Goal: Find specific page/section: Find specific page/section

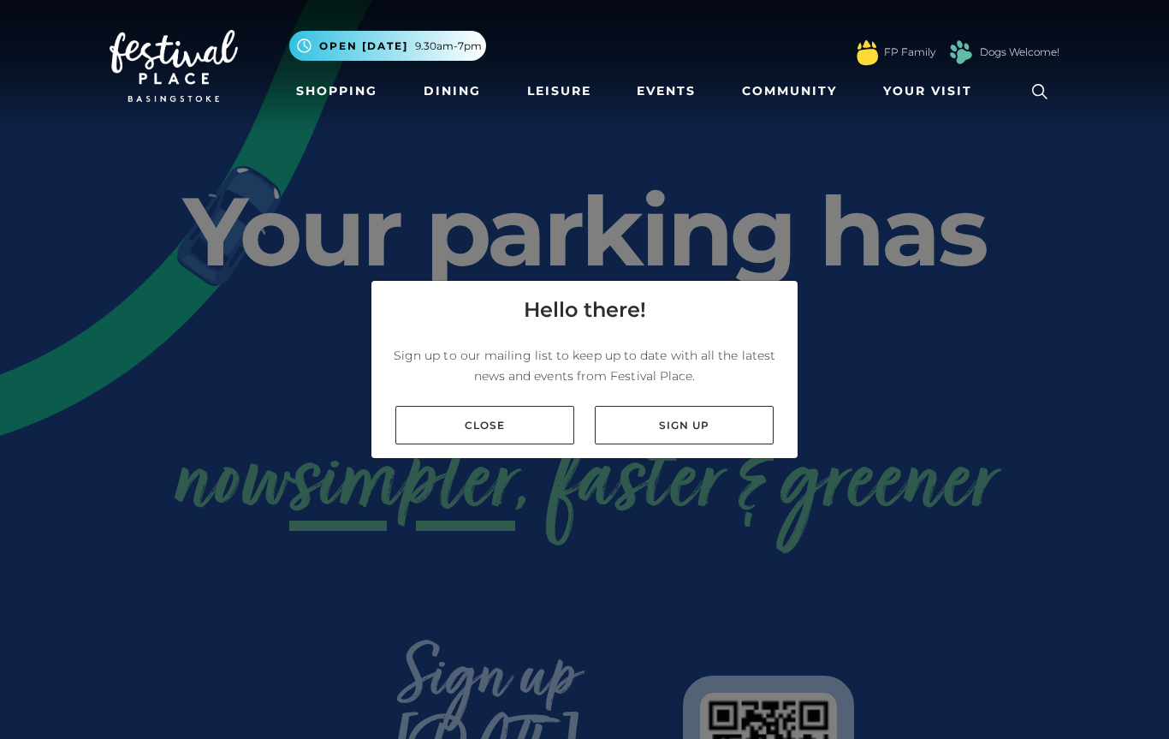
click at [441, 428] on link "Close" at bounding box center [485, 425] width 179 height 39
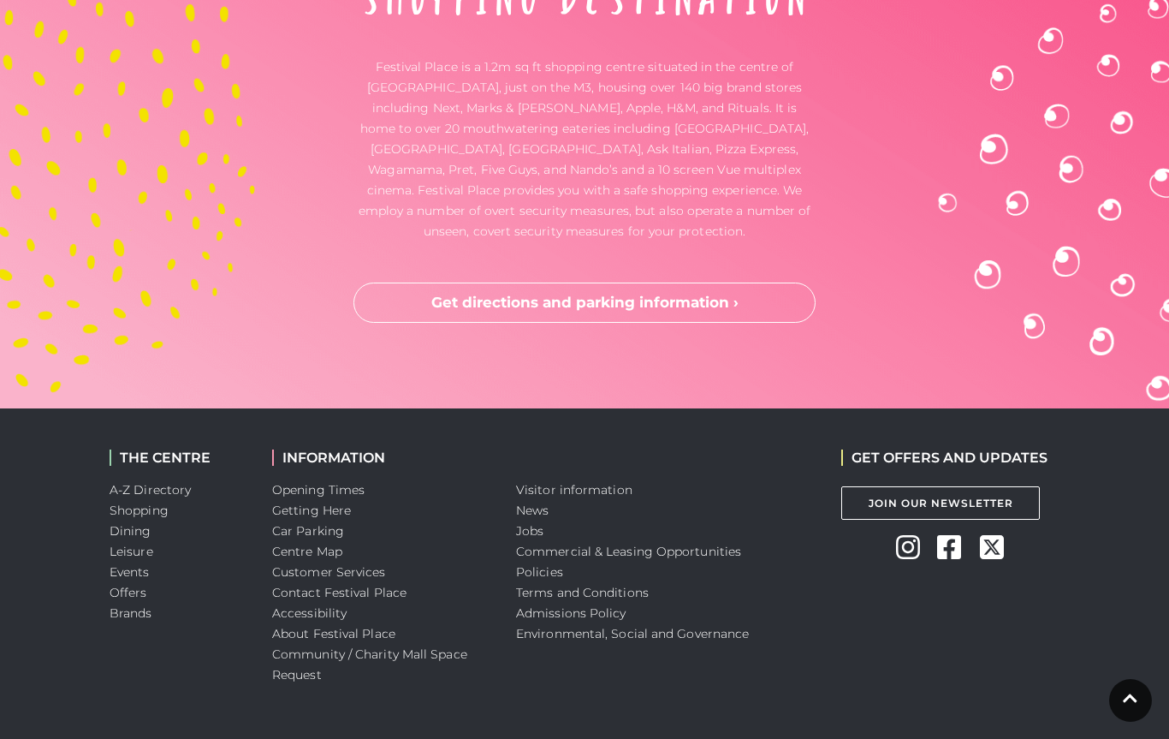
scroll to position [4603, 0]
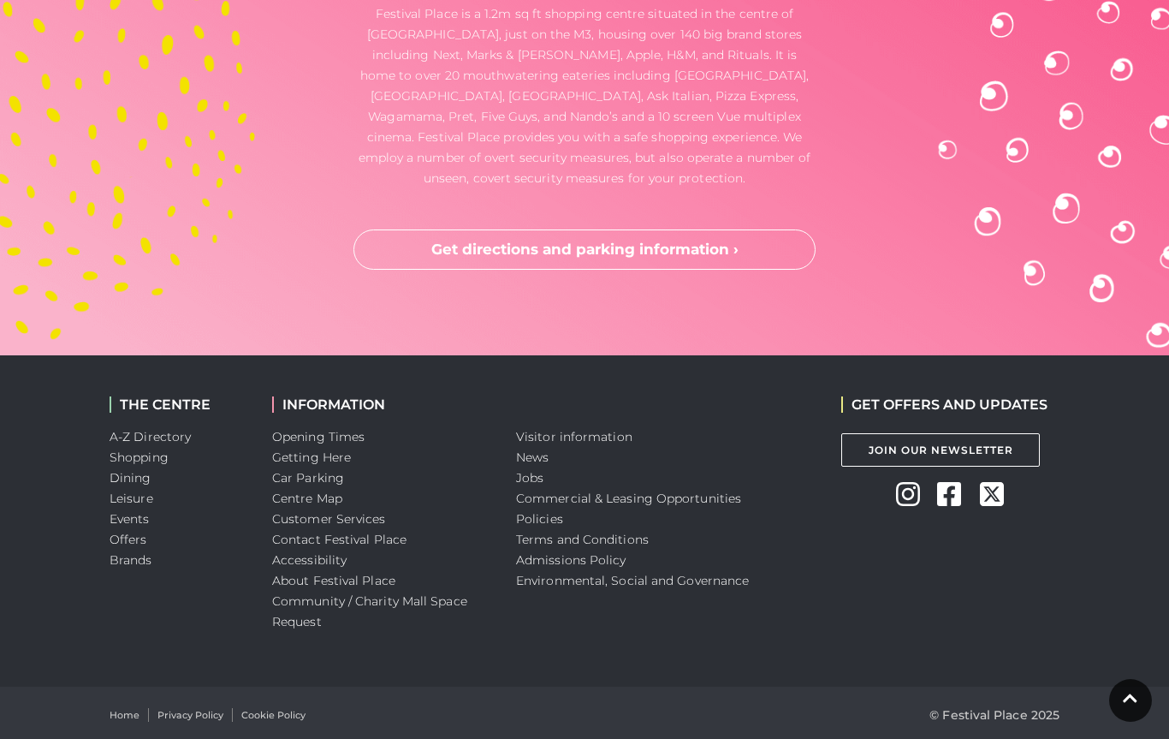
click at [114, 429] on link "A-Z Directory" at bounding box center [150, 436] width 81 height 15
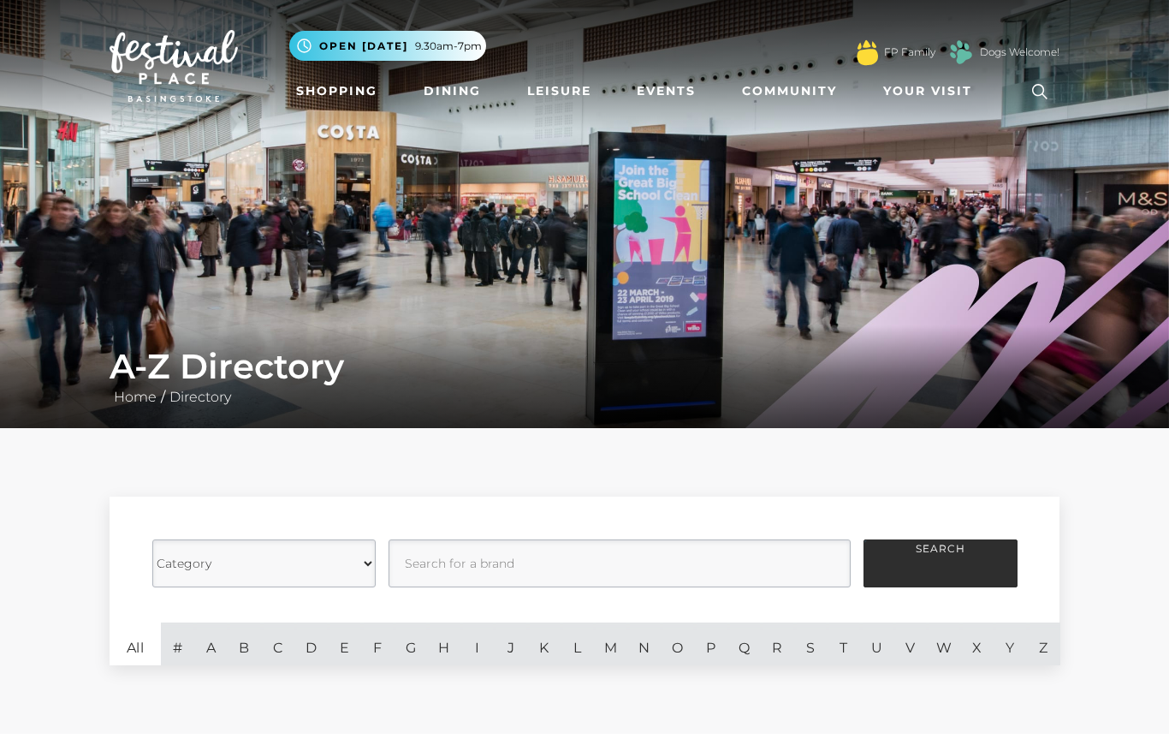
click at [605, 651] on link "M" at bounding box center [610, 643] width 33 height 43
click at [668, 646] on link "O" at bounding box center [677, 643] width 33 height 43
click at [440, 566] on input "text" at bounding box center [620, 563] width 462 height 48
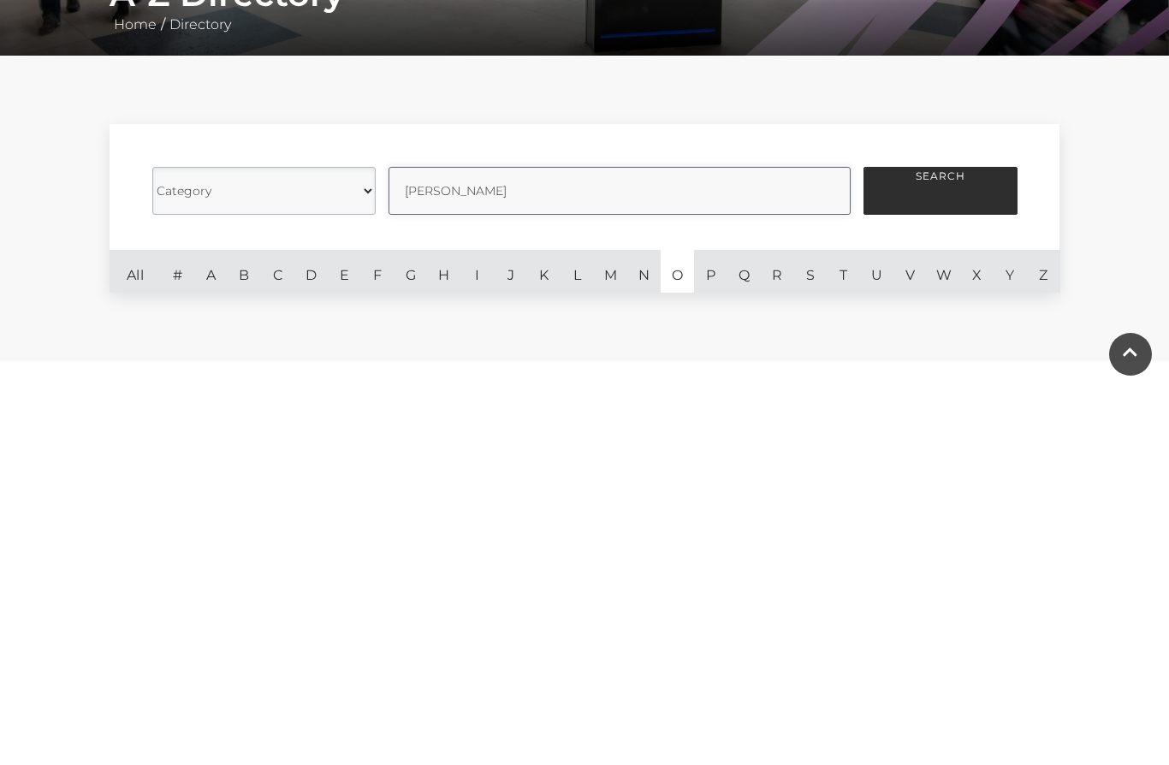
type input "Monson"
click at [951, 539] on button "Search" at bounding box center [941, 563] width 154 height 48
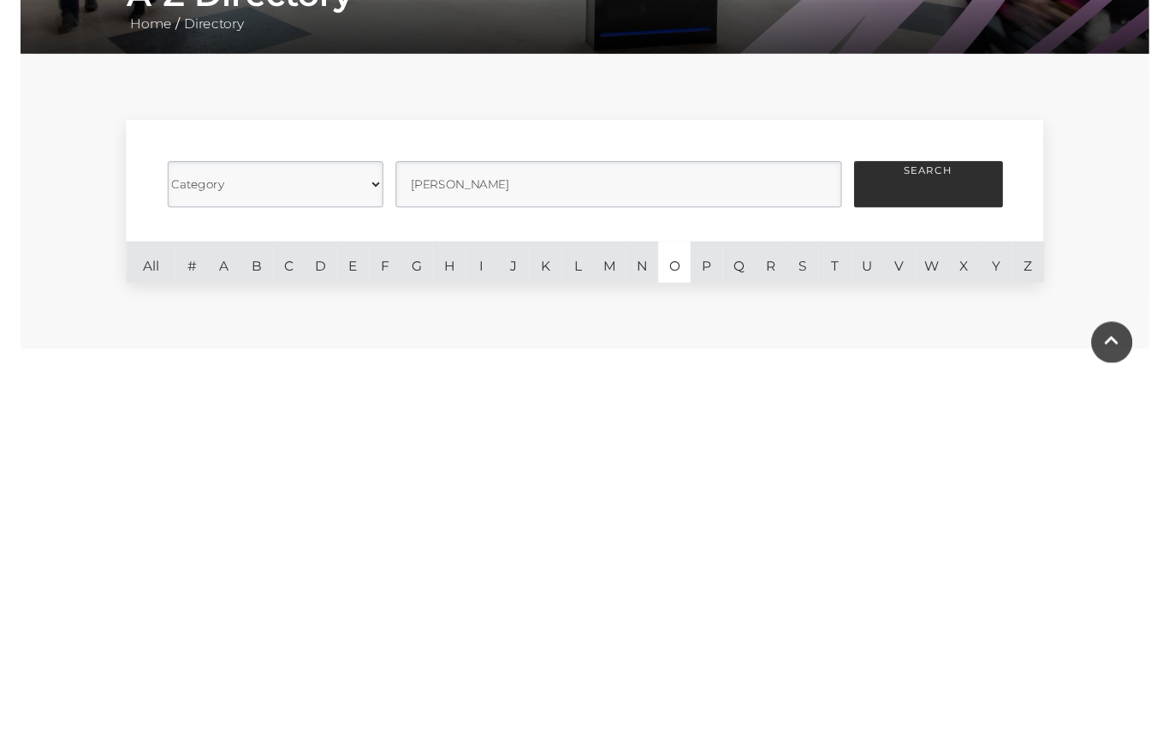
scroll to position [372, 0]
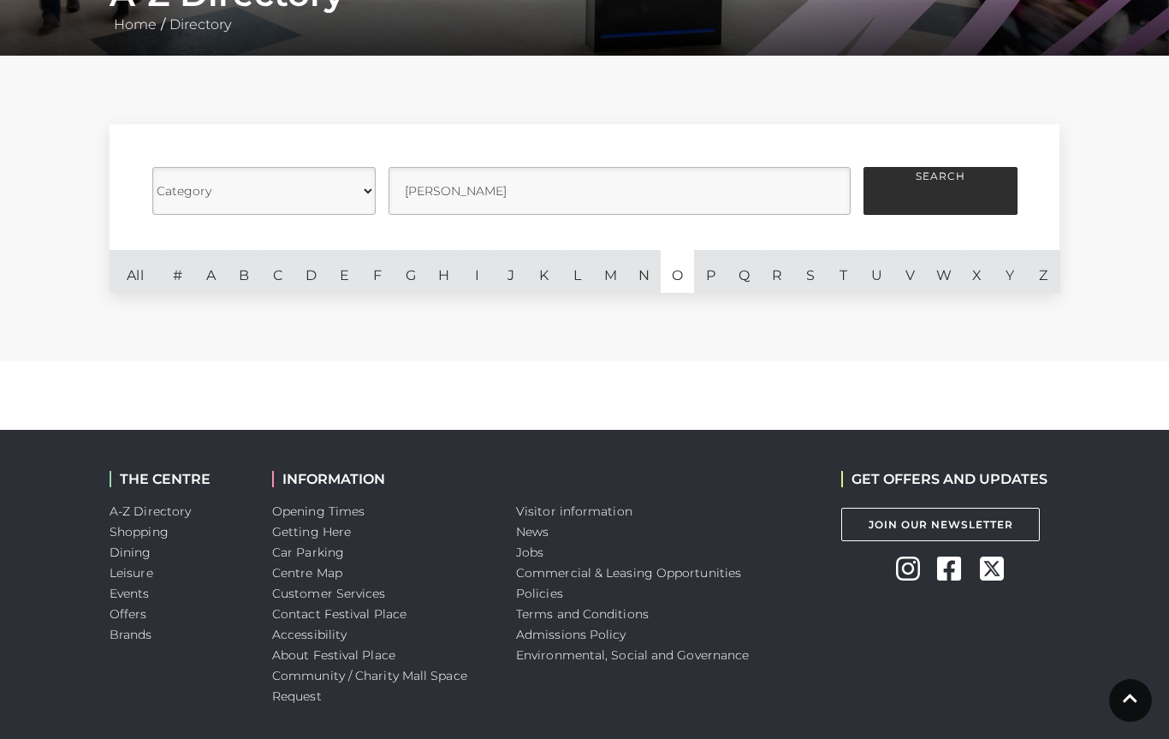
click at [360, 192] on select "Category Cafes Restaurants Fashion Services Technology Homeware Gifts, Statione…" at bounding box center [263, 191] width 223 height 48
select select "20847"
click at [949, 196] on button "Search" at bounding box center [941, 191] width 154 height 48
click at [128, 531] on link "Shopping" at bounding box center [139, 531] width 59 height 15
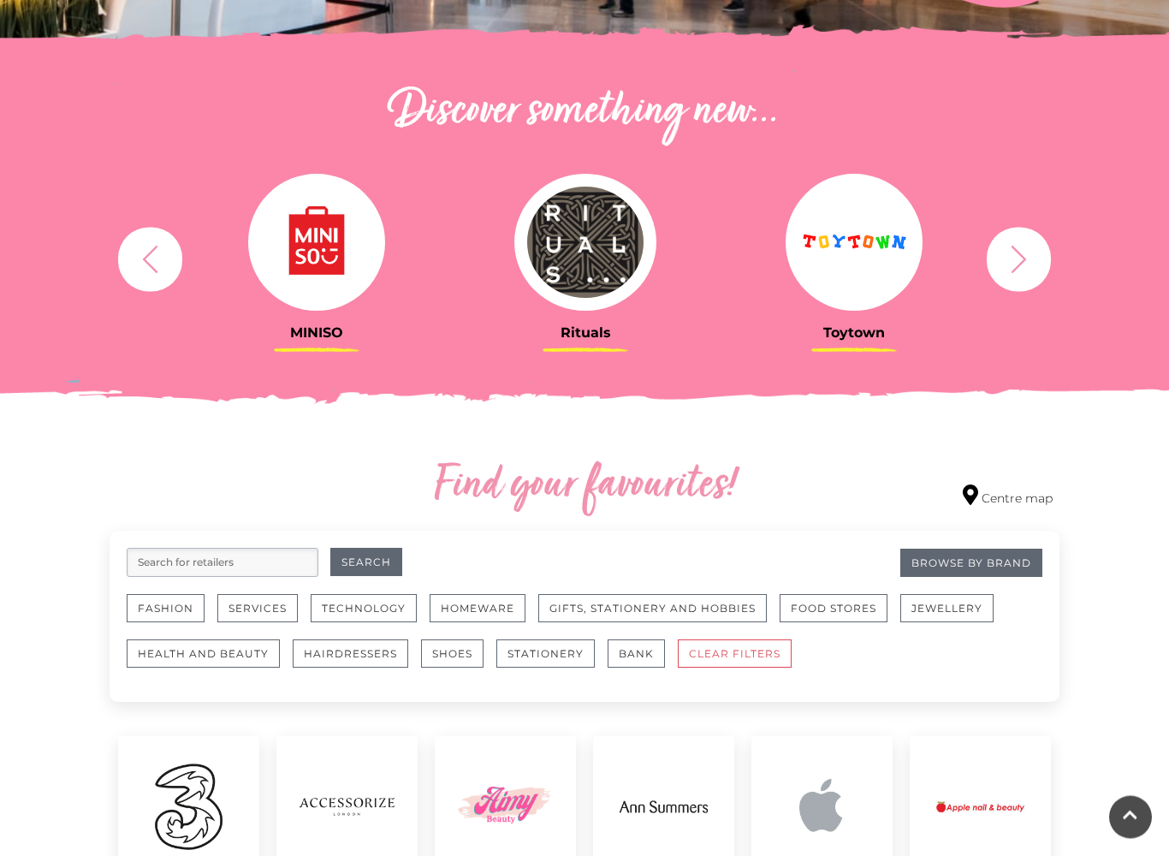
scroll to position [549, 0]
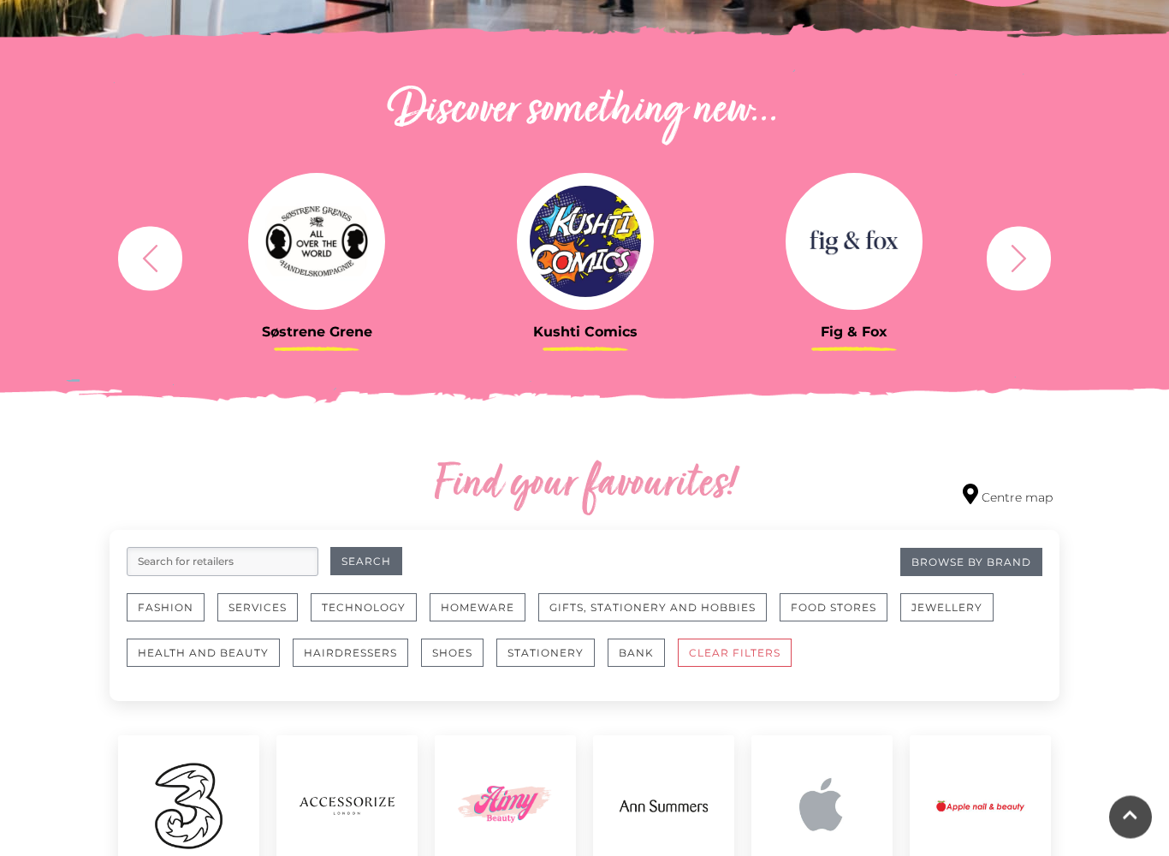
click at [146, 605] on button "Fashion" at bounding box center [166, 608] width 78 height 28
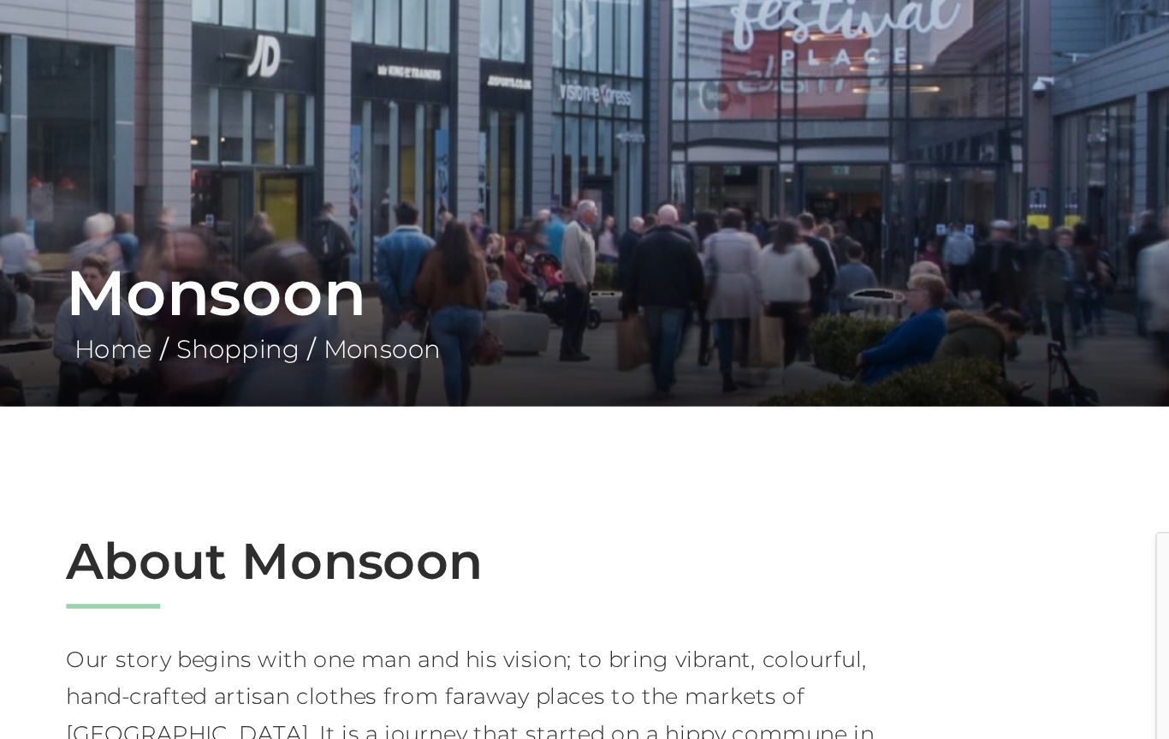
scroll to position [205, 0]
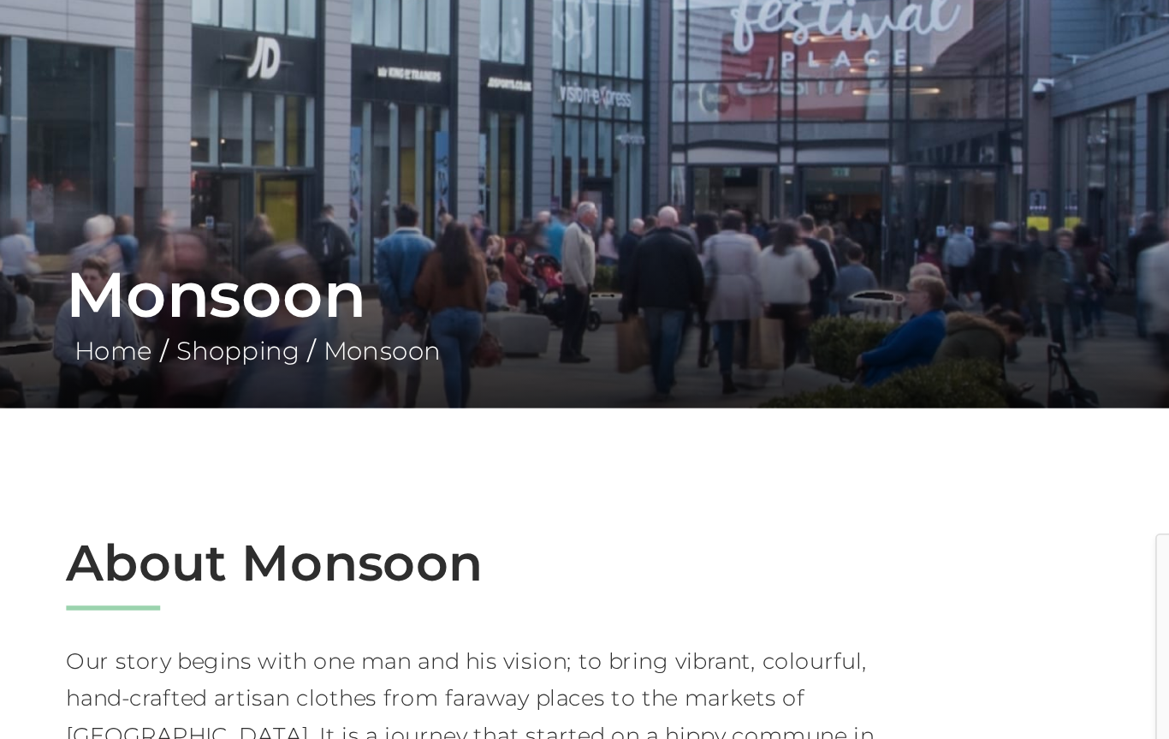
click at [193, 179] on h1 "Monsoon" at bounding box center [585, 160] width 950 height 41
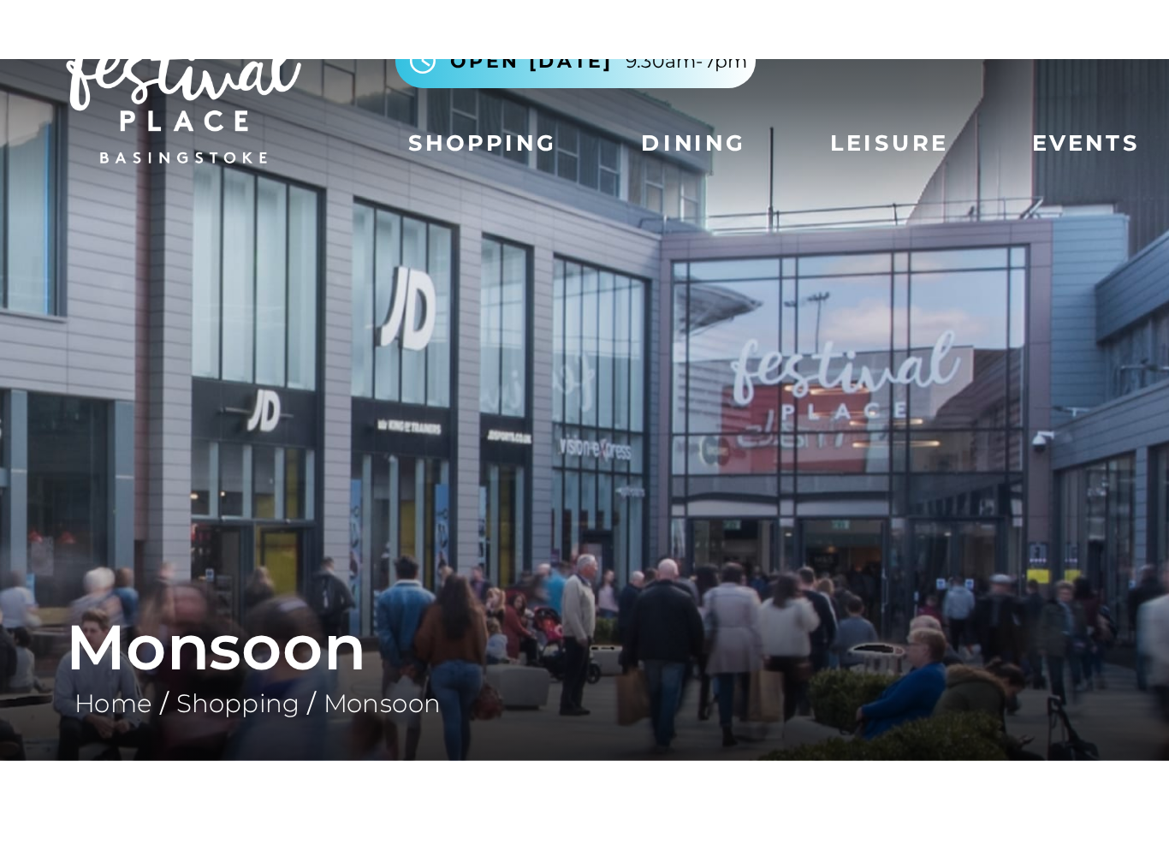
scroll to position [0, 0]
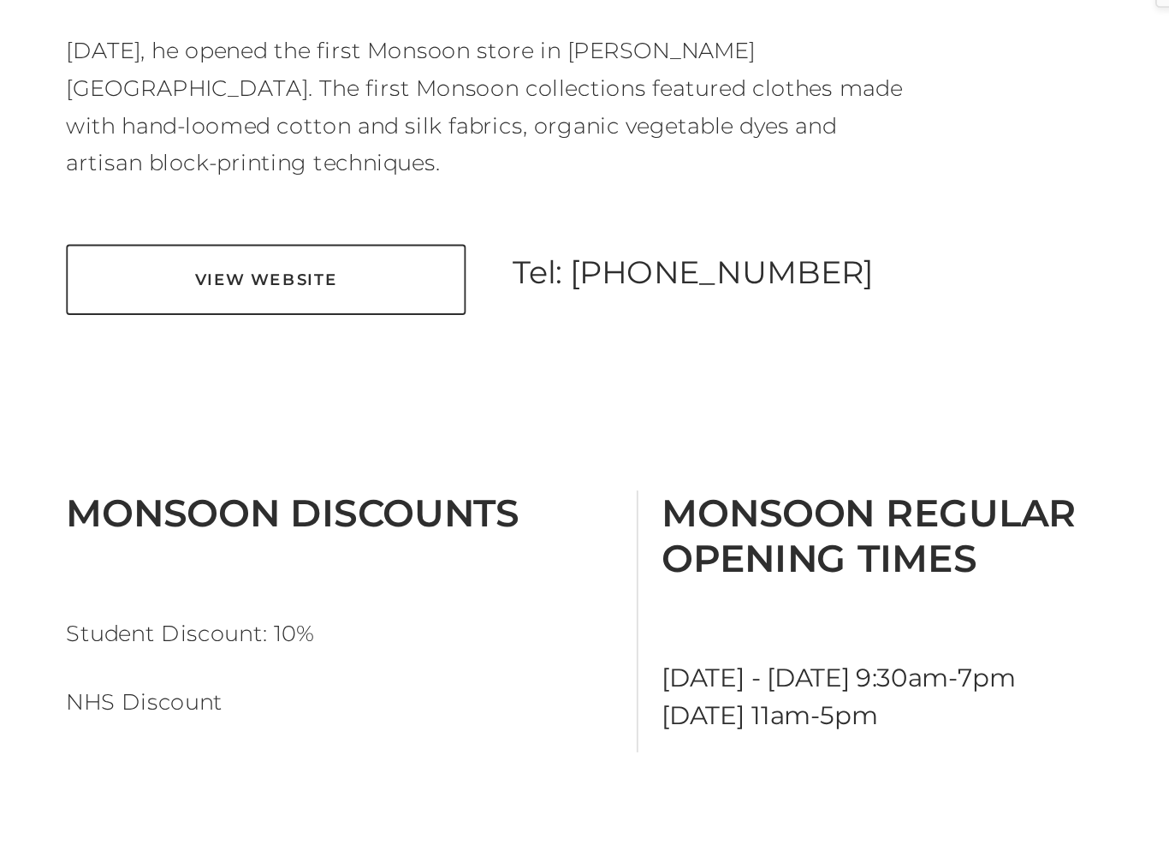
click at [110, 522] on link "View Website" at bounding box center [219, 541] width 218 height 39
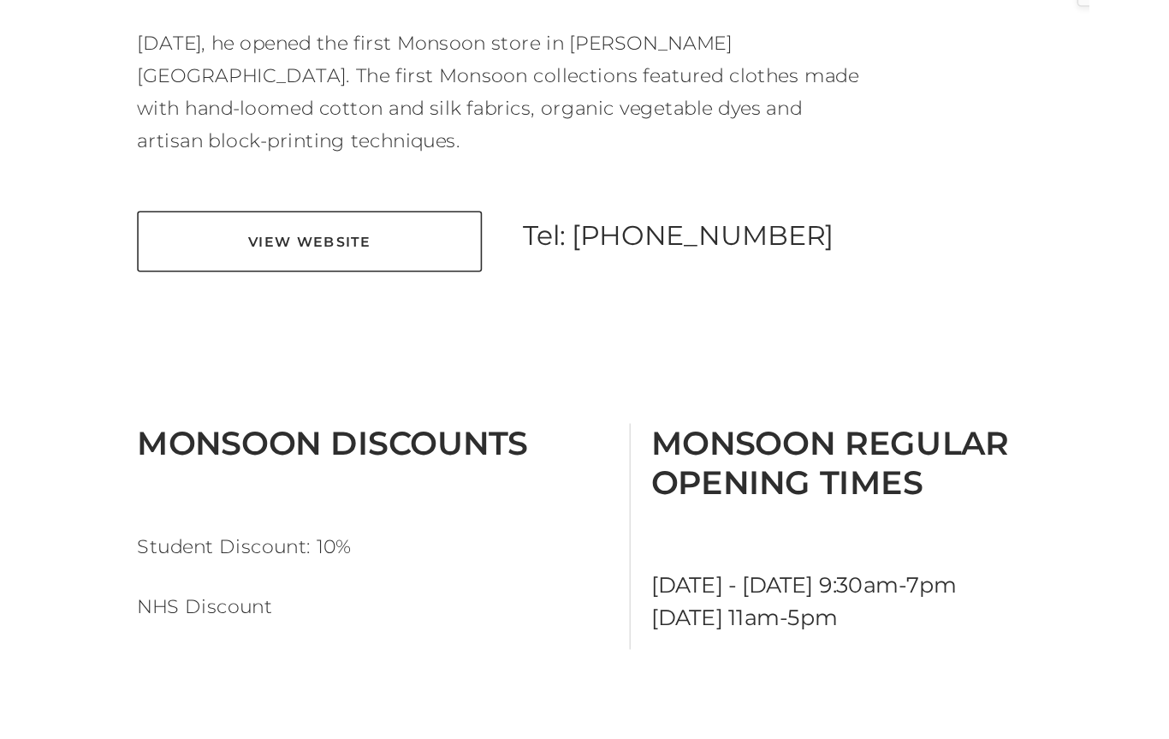
scroll to position [431, 0]
